Goal: Obtain resource: Download file/media

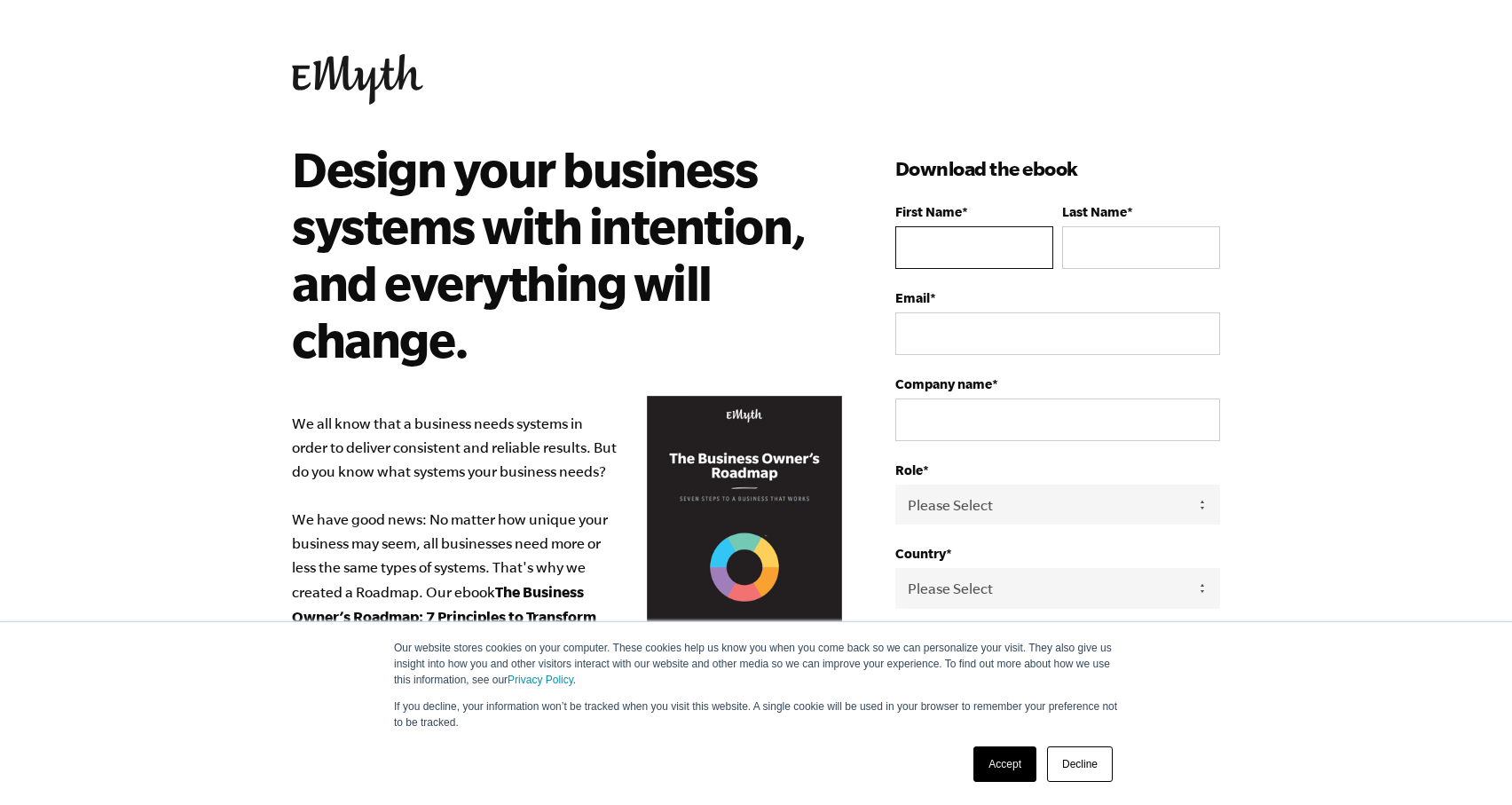
click at [934, 249] on input "First Name *" at bounding box center [974, 247] width 158 height 42
type input "[PERSON_NAME]"
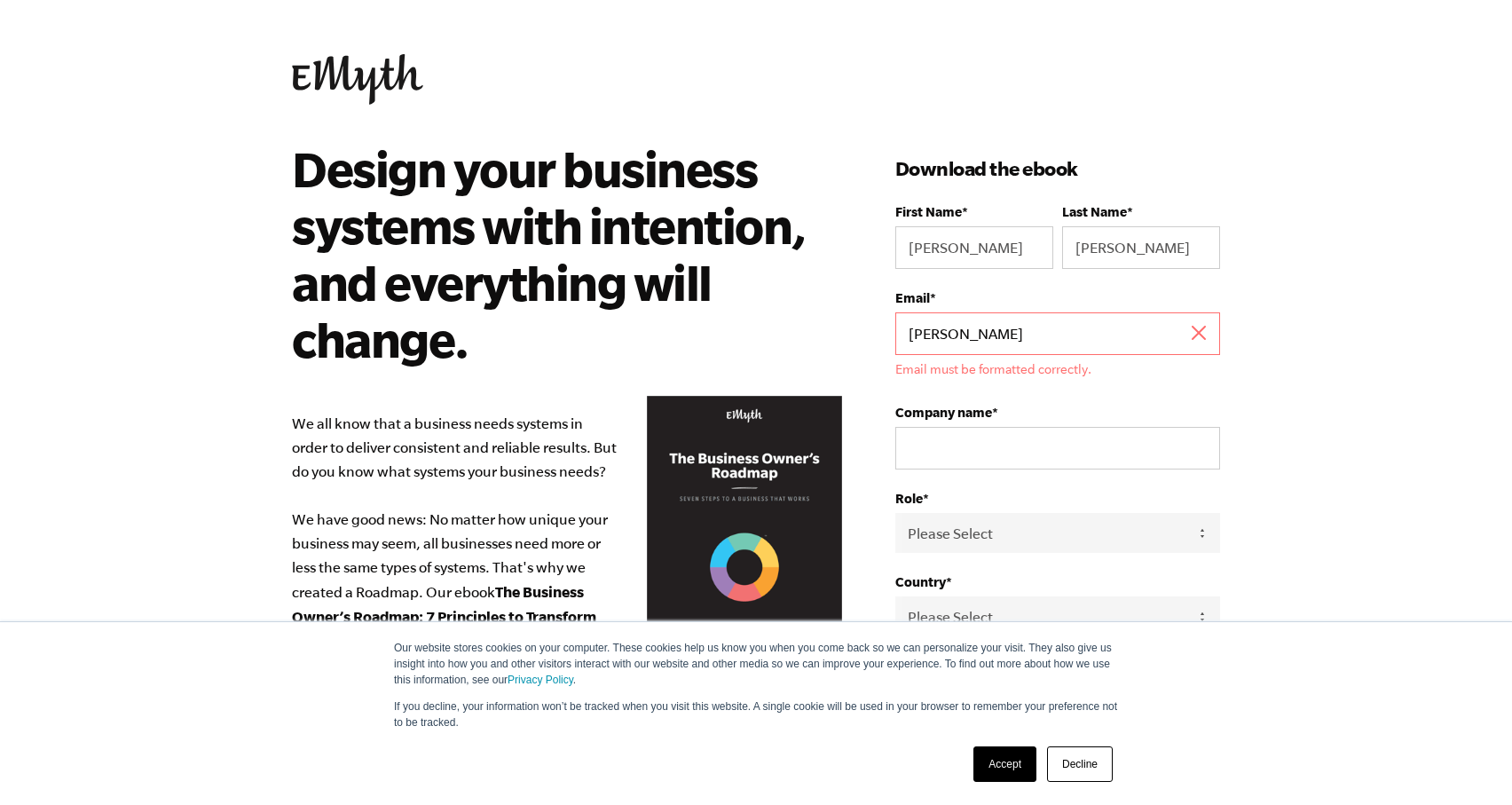
type input "[PERSON_NAME][EMAIL_ADDRESS][PERSON_NAME][DOMAIN_NAME]"
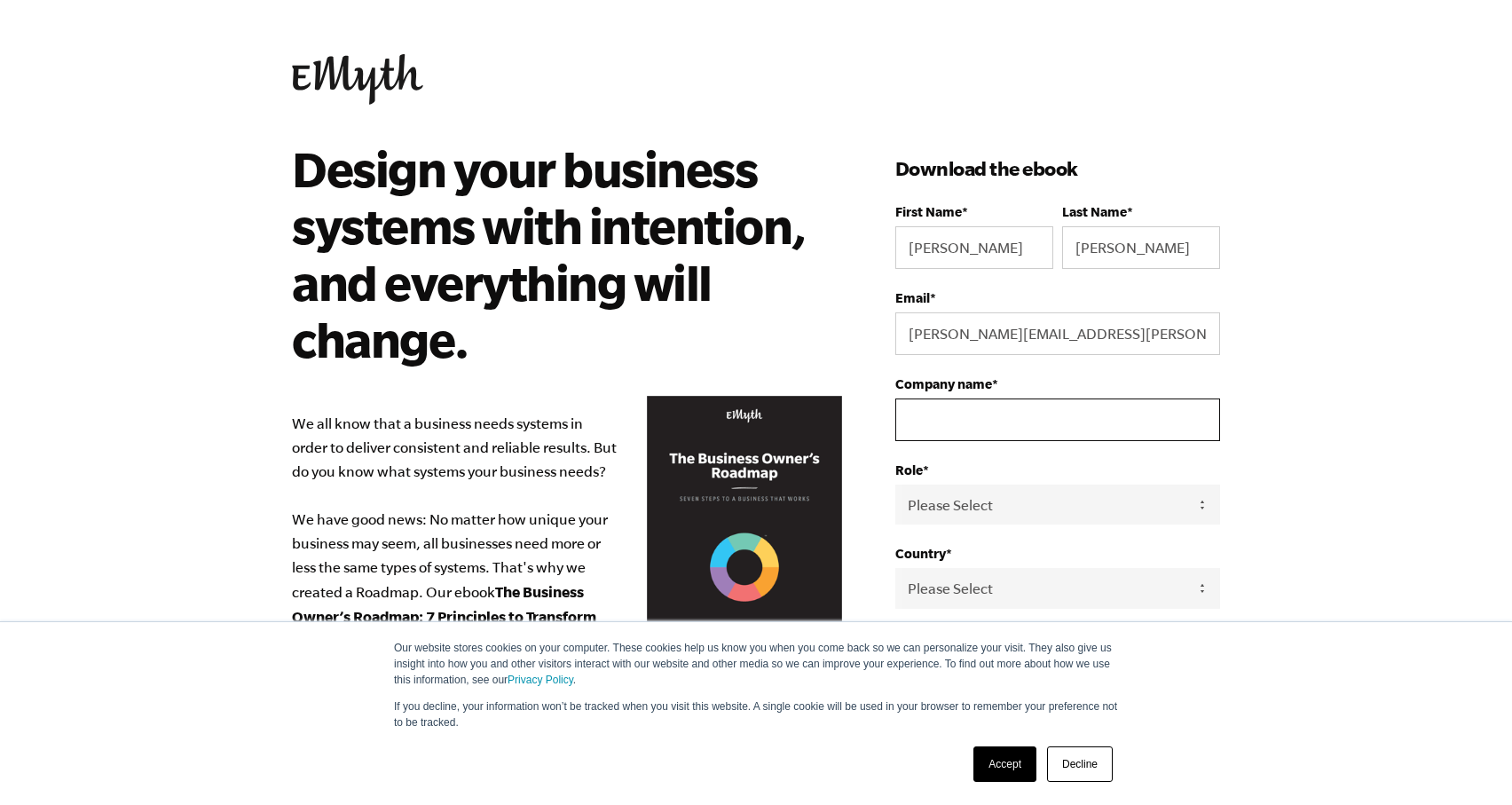
click at [995, 430] on input "Company name *" at bounding box center [1057, 419] width 324 height 42
type input "Minerva26"
click at [1004, 511] on select "Please Select Owner Partner / Co-Owner Executive Employee / Other" at bounding box center [1057, 504] width 324 height 40
select select "Owner"
click at [966, 583] on select "Please Select United States Afghanistan Åland Islands Albania Algeria American …" at bounding box center [1057, 588] width 324 height 40
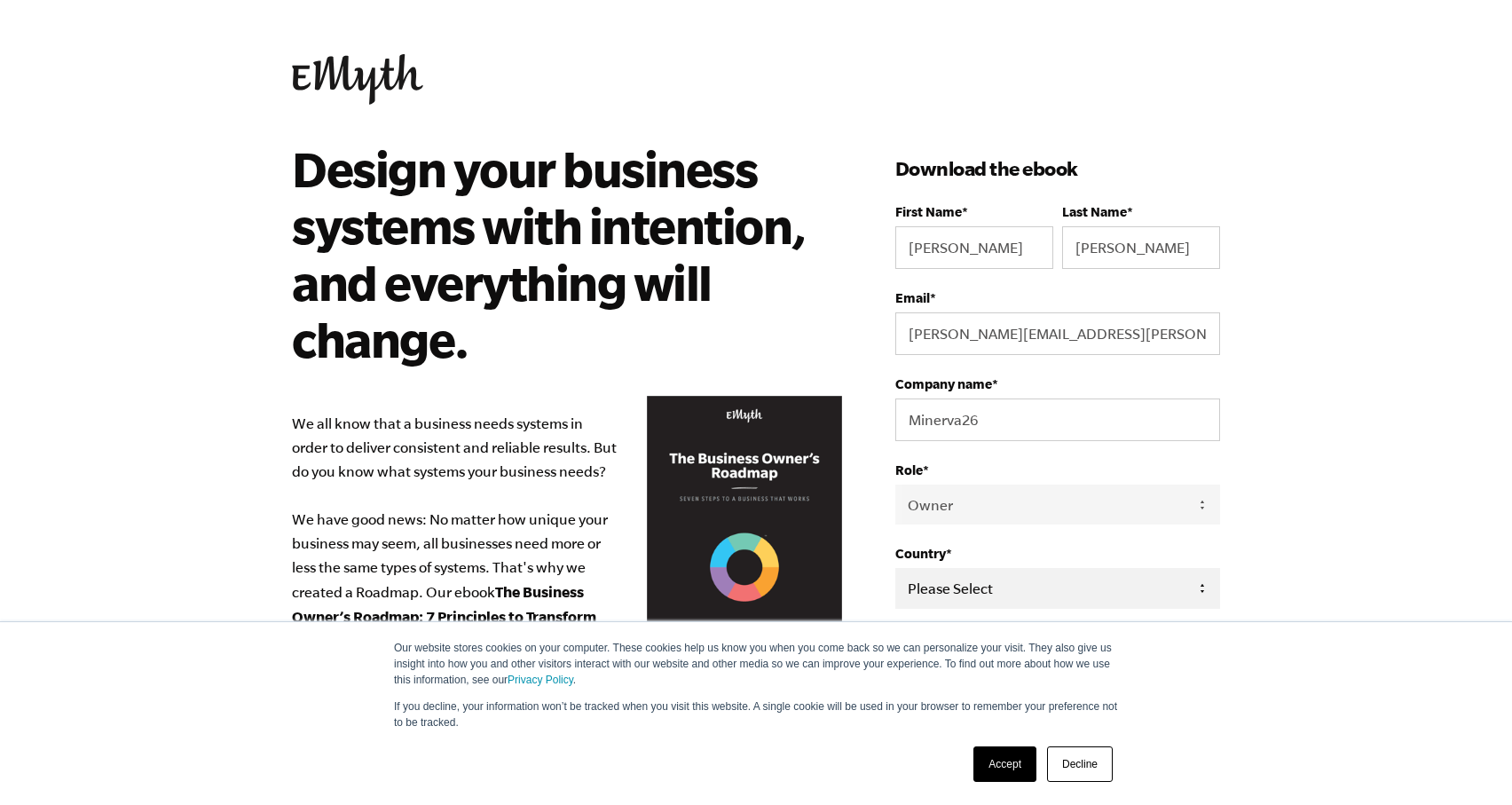
select select "United States"
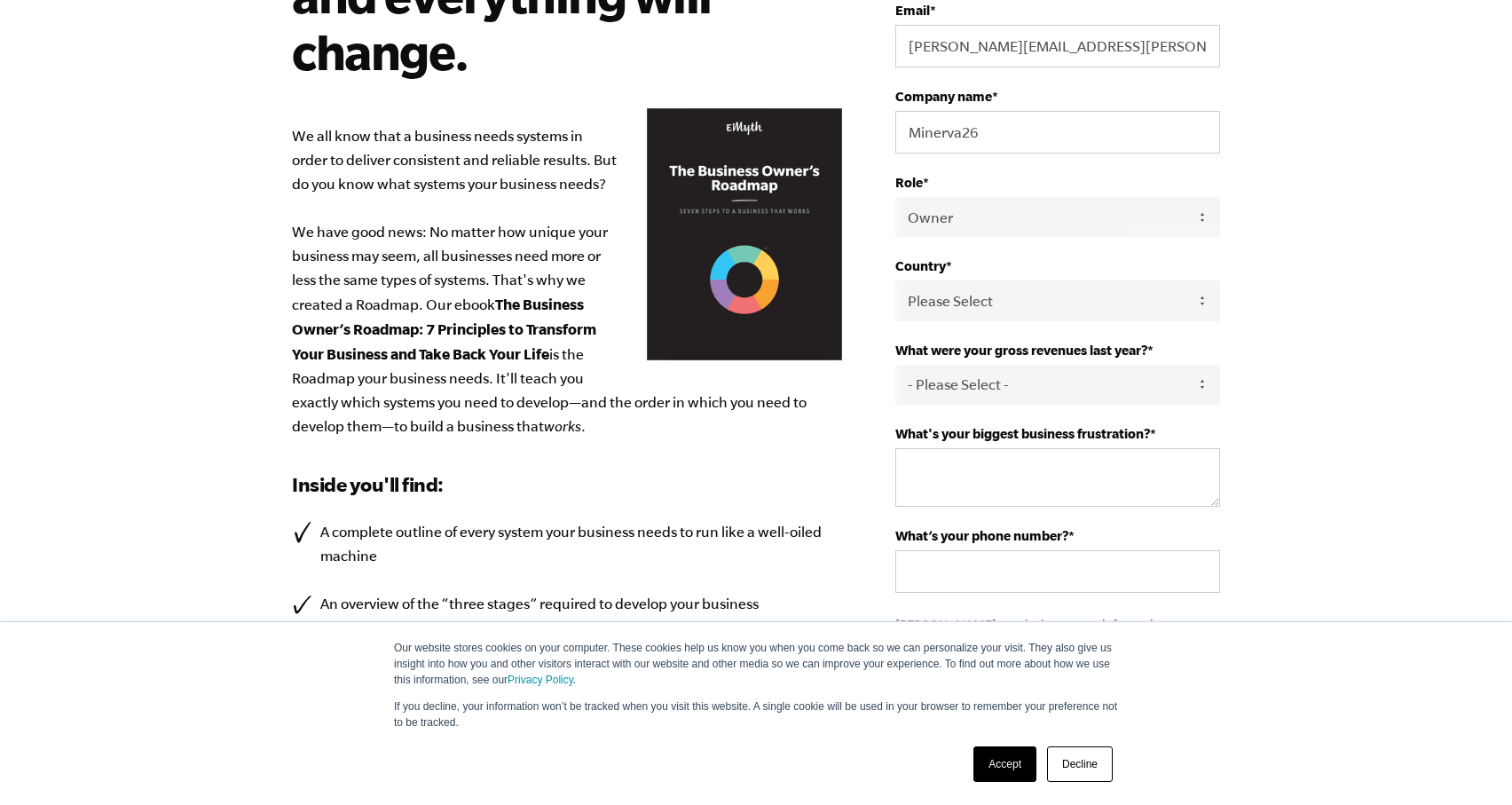
scroll to position [329, 0]
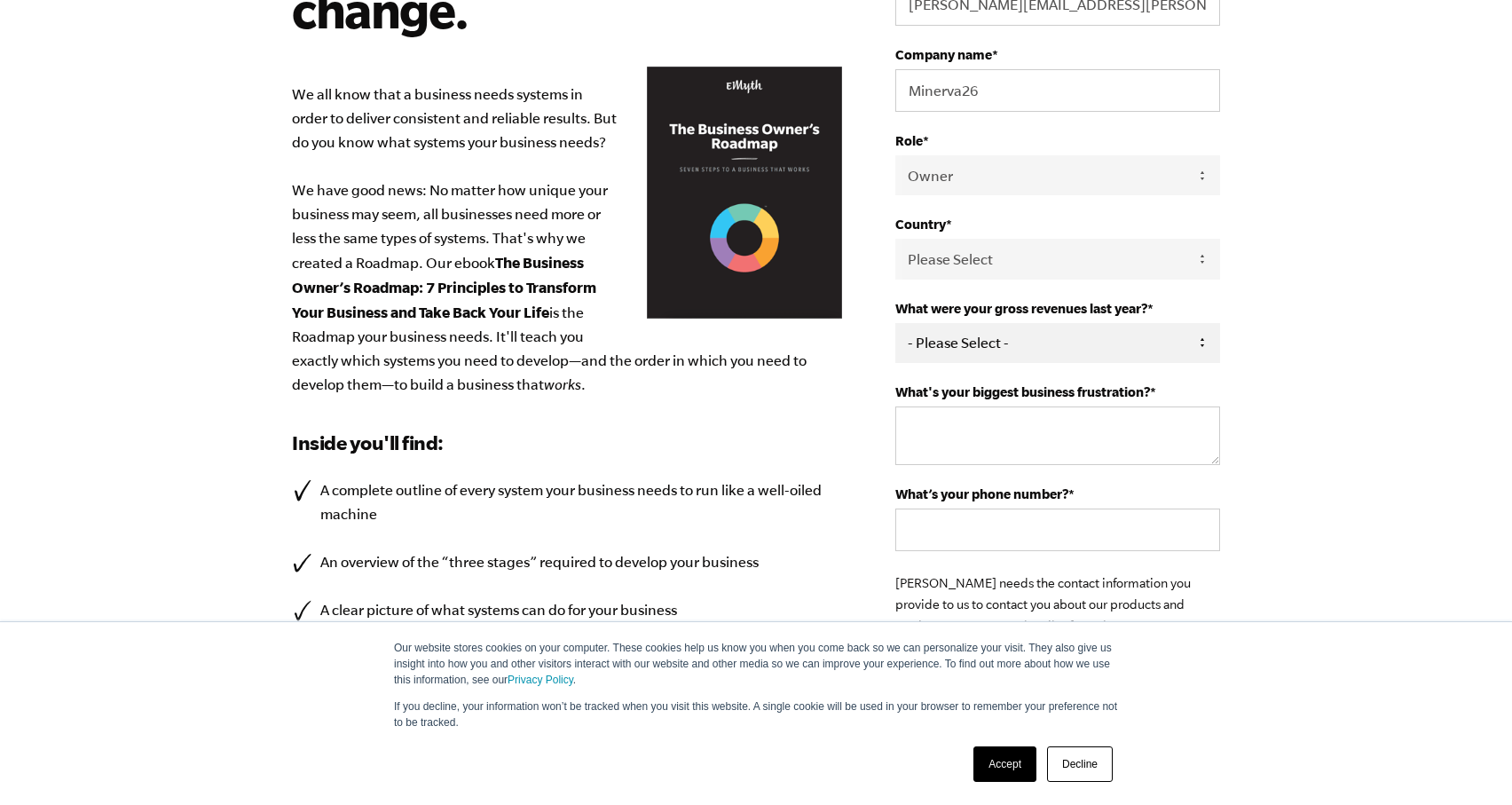
click at [1036, 356] on select "- Please Select - 0-75K 76-150K 151-275K 276-500K 501-750K 751-1M 1-2.5M 2.5-5M…" at bounding box center [1057, 342] width 324 height 40
select select "751-1M"
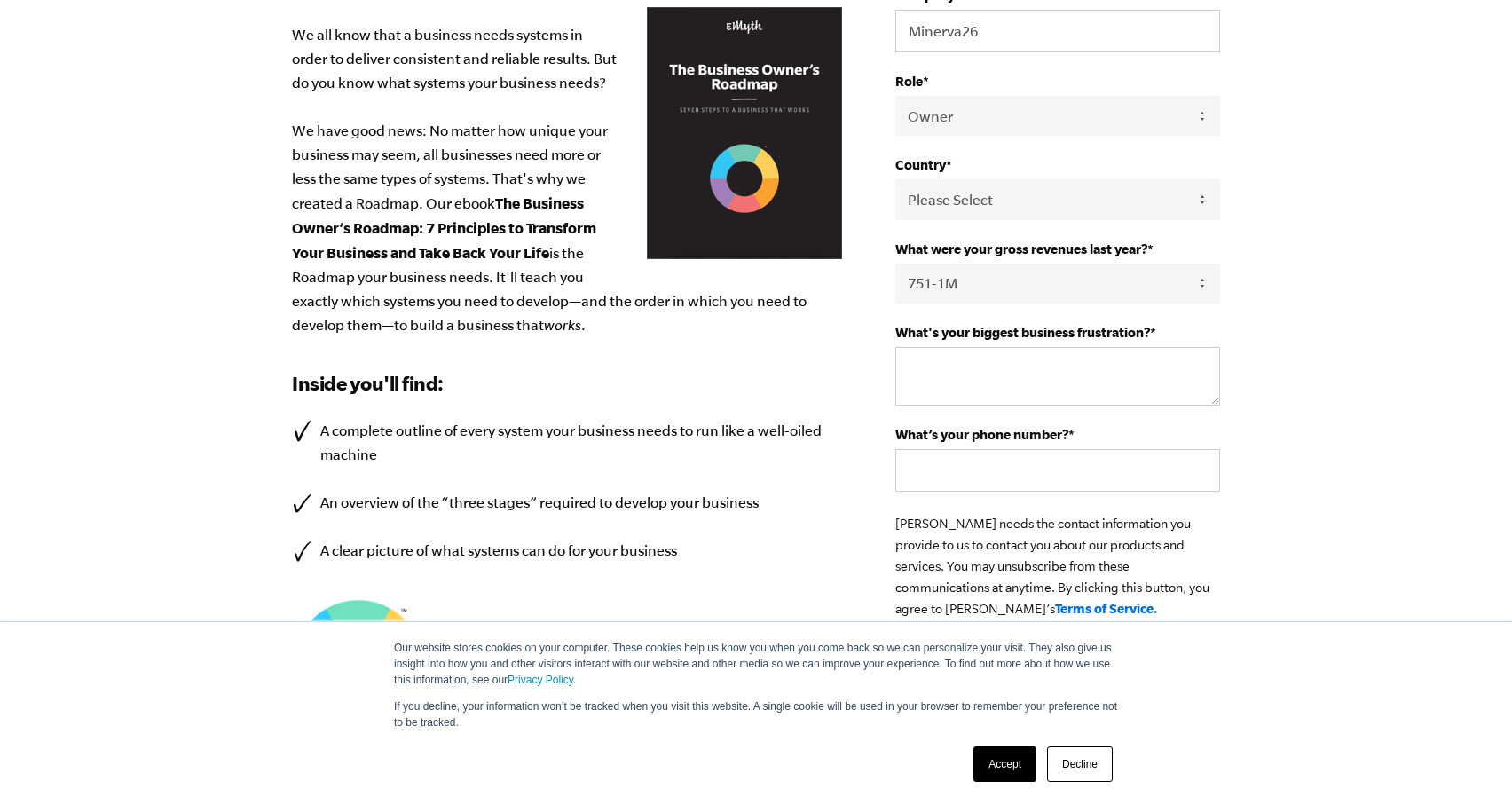
scroll to position [408, 0]
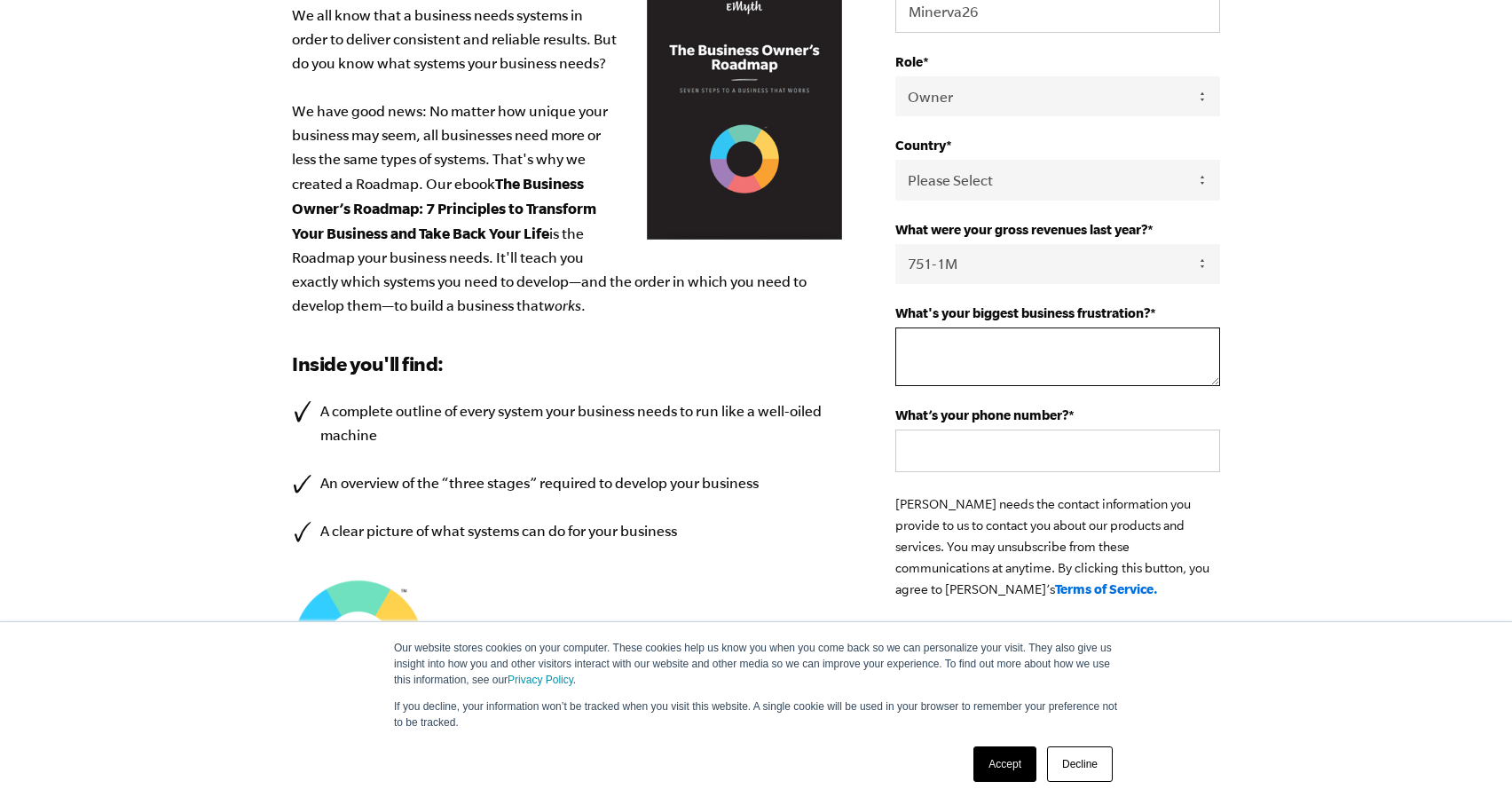
click at [1027, 371] on textarea "What's your biggest business frustration? *" at bounding box center [1057, 356] width 324 height 58
type textarea "lack of resources"
click at [1031, 456] on input "What’s your phone number? *" at bounding box center [1057, 450] width 324 height 42
type input "7203700435"
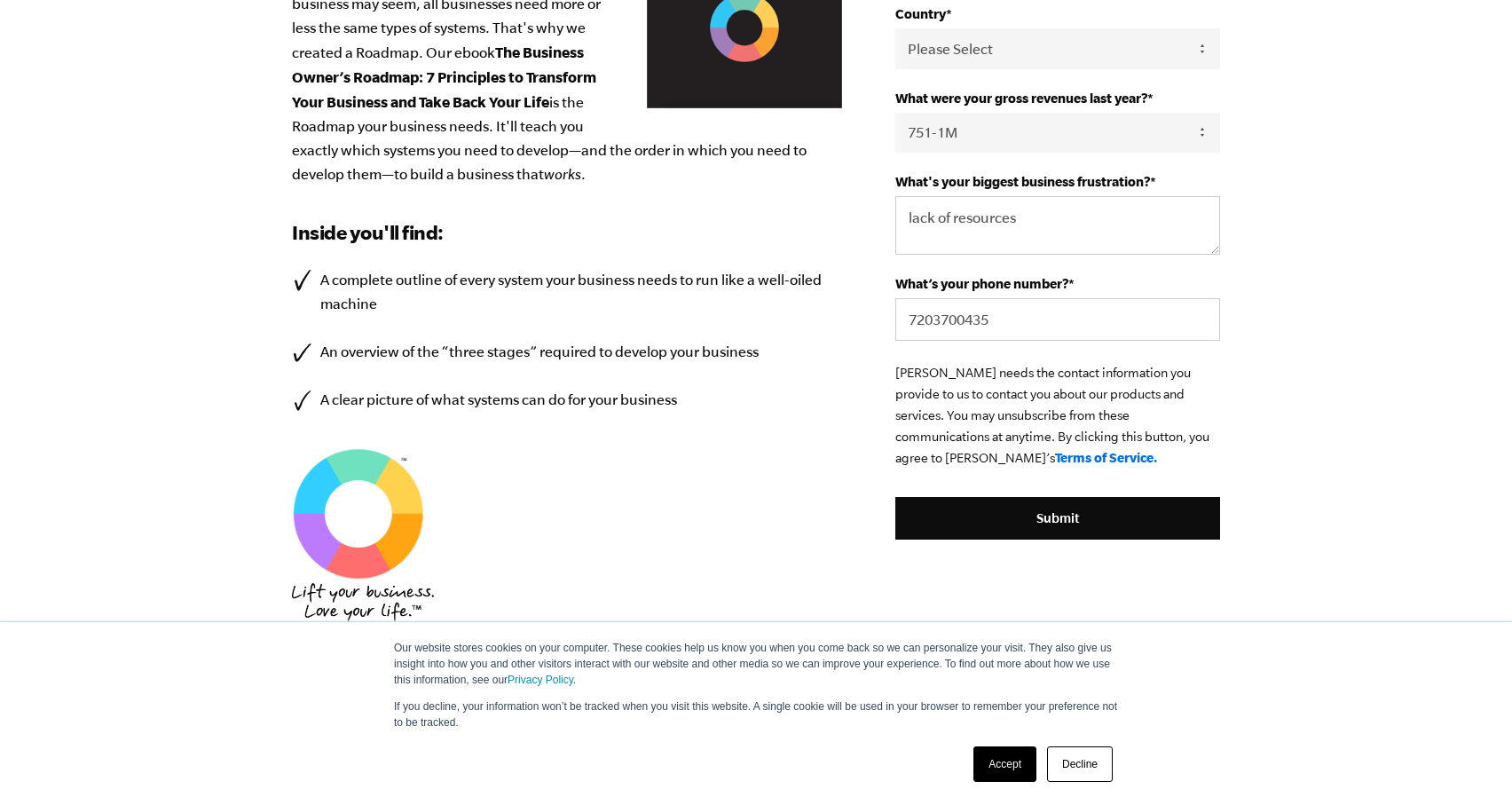
scroll to position [619, 0]
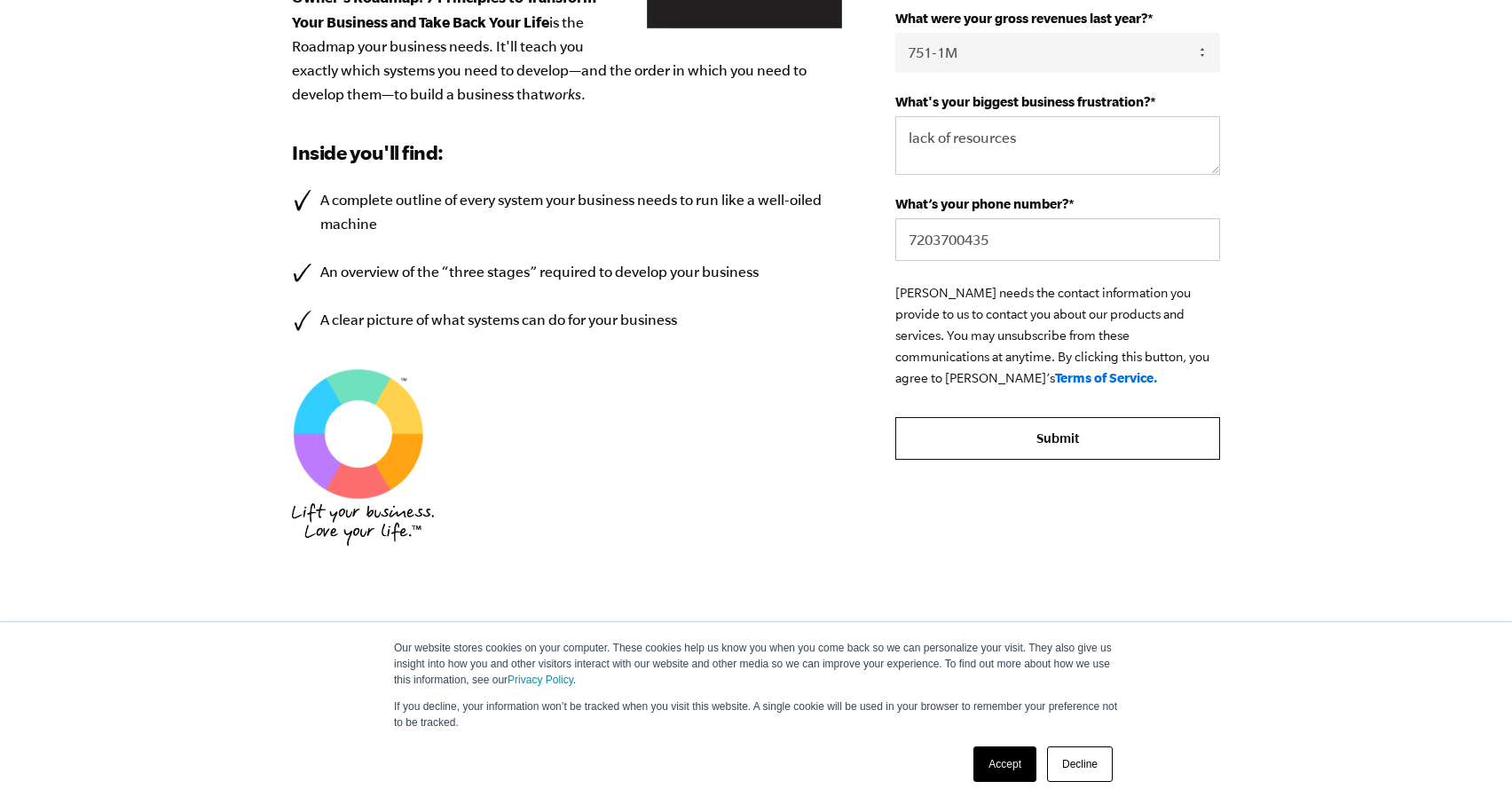
click at [1028, 455] on input "Submit" at bounding box center [1057, 438] width 324 height 42
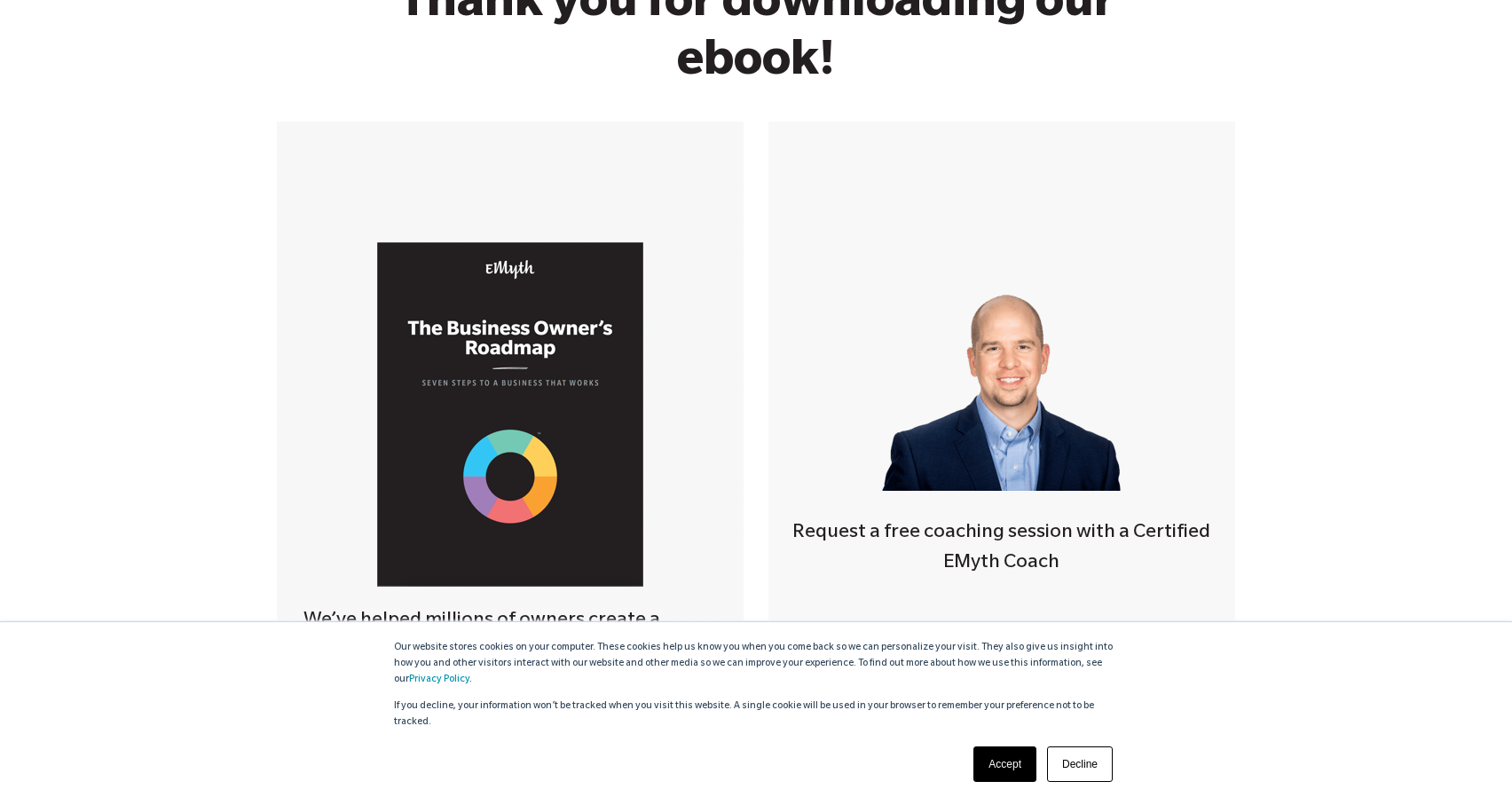
click at [996, 762] on link "Accept" at bounding box center [1004, 763] width 63 height 35
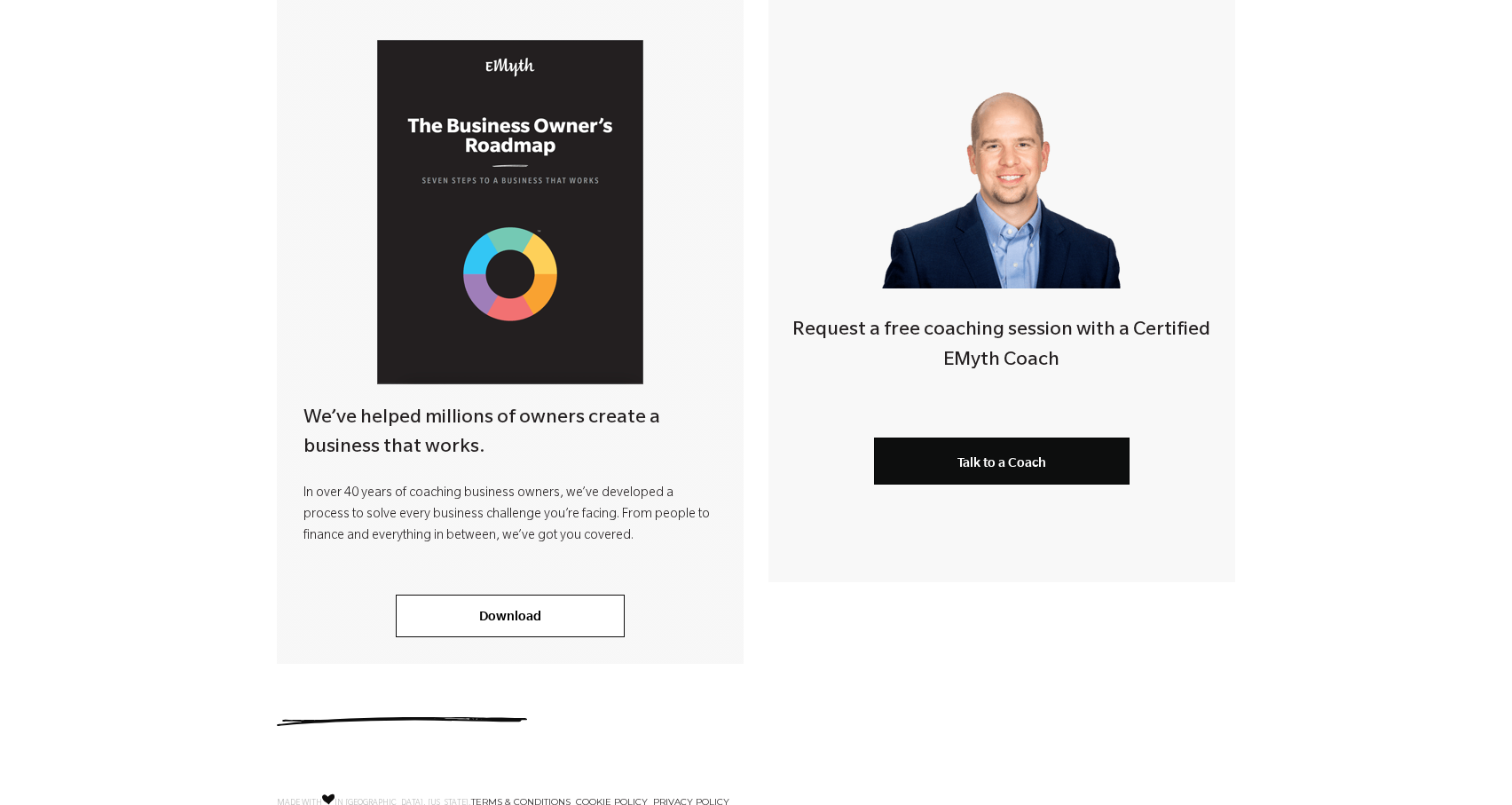
scroll to position [415, 0]
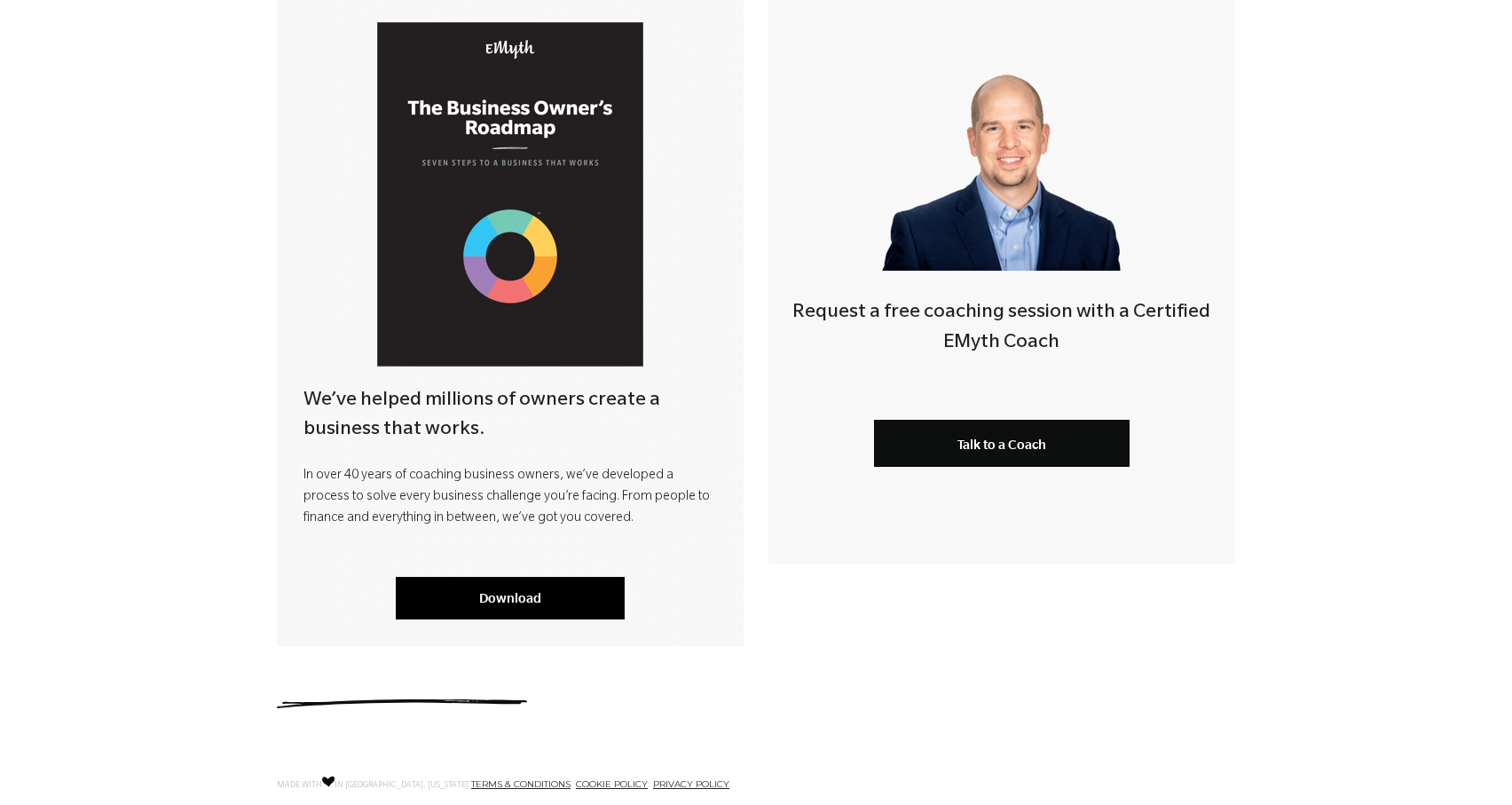
click at [514, 600] on link "Download" at bounding box center [509, 597] width 229 height 42
